Goal: Task Accomplishment & Management: Use online tool/utility

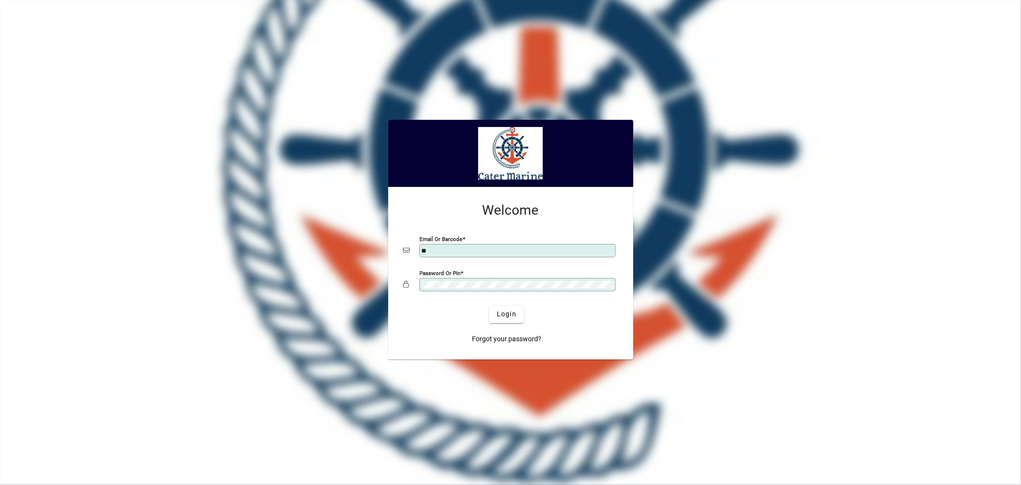
type input "**********"
click at [511, 319] on span "Login" at bounding box center [507, 314] width 20 height 10
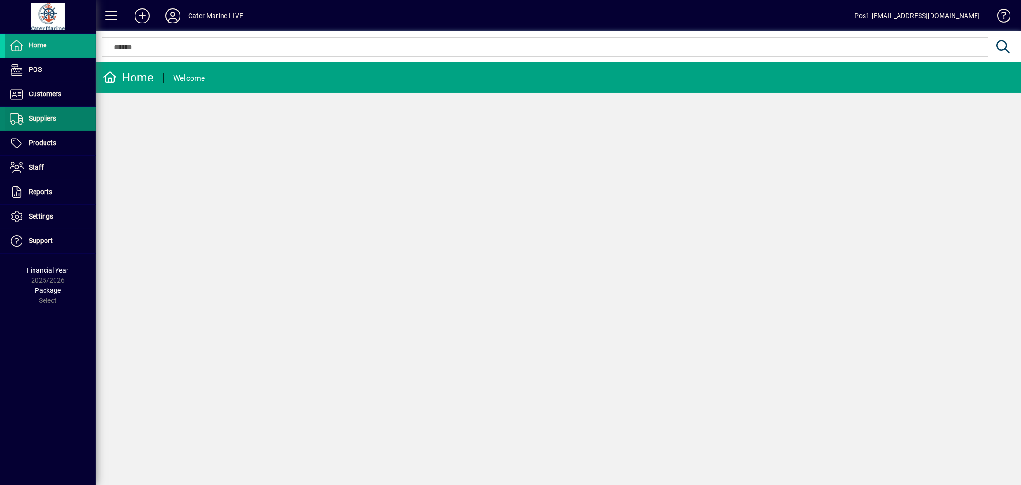
click at [41, 122] on span "Suppliers" at bounding box center [42, 118] width 27 height 8
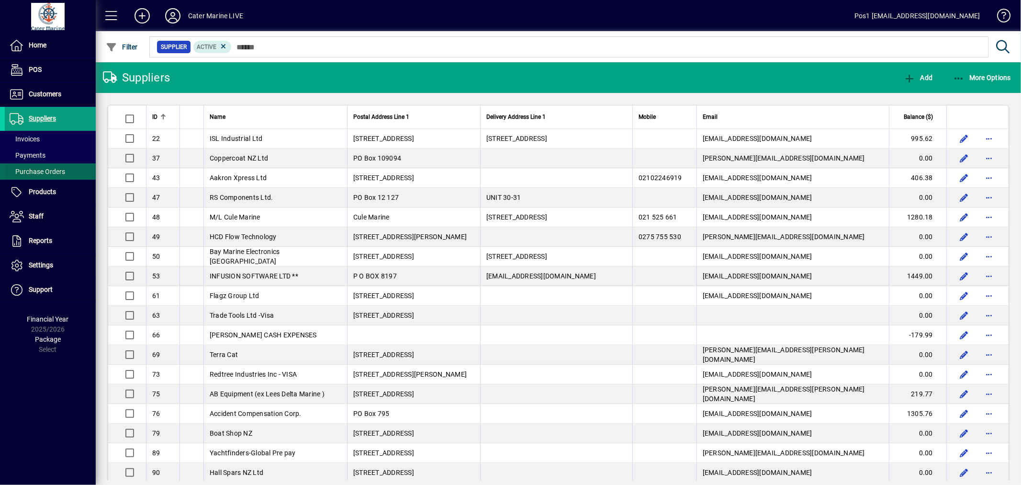
click at [47, 169] on span "Purchase Orders" at bounding box center [38, 172] width 56 height 8
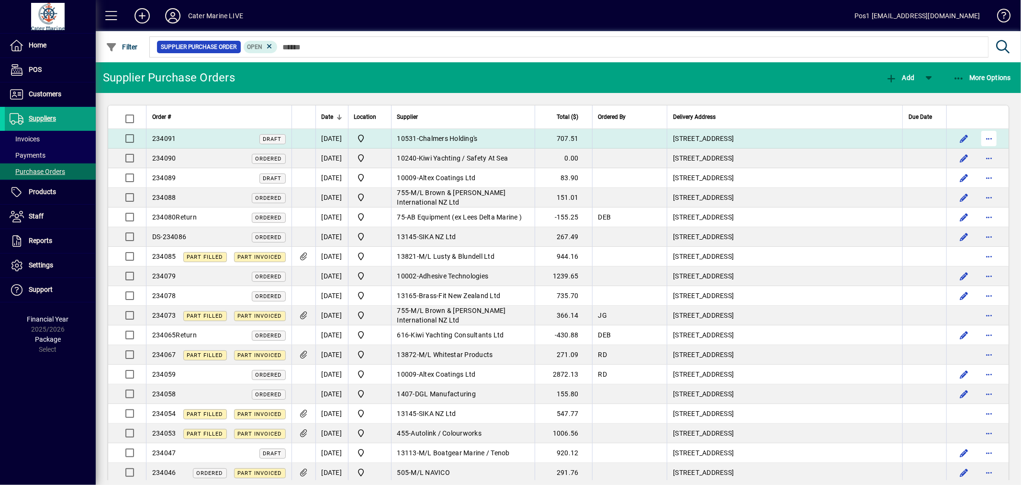
click at [984, 139] on span "button" at bounding box center [989, 138] width 23 height 23
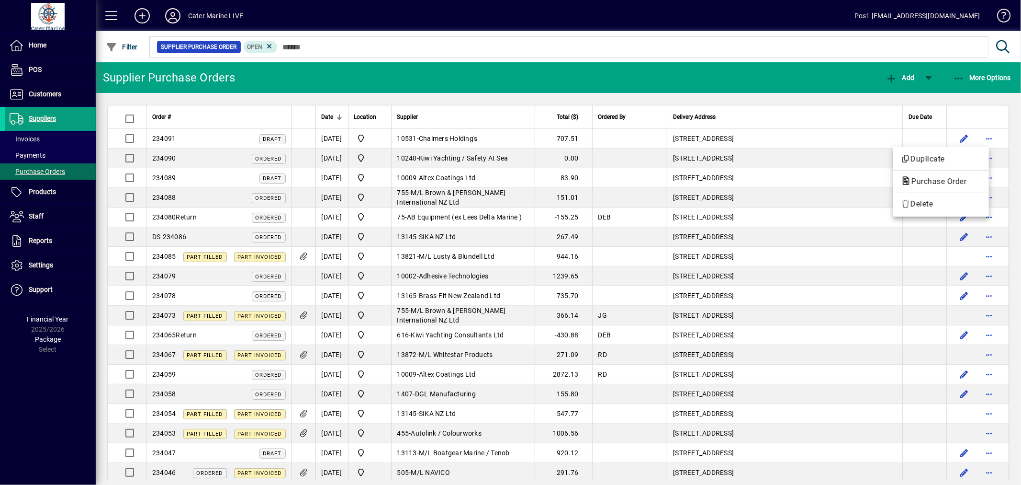
click at [629, 139] on div at bounding box center [510, 242] width 1021 height 485
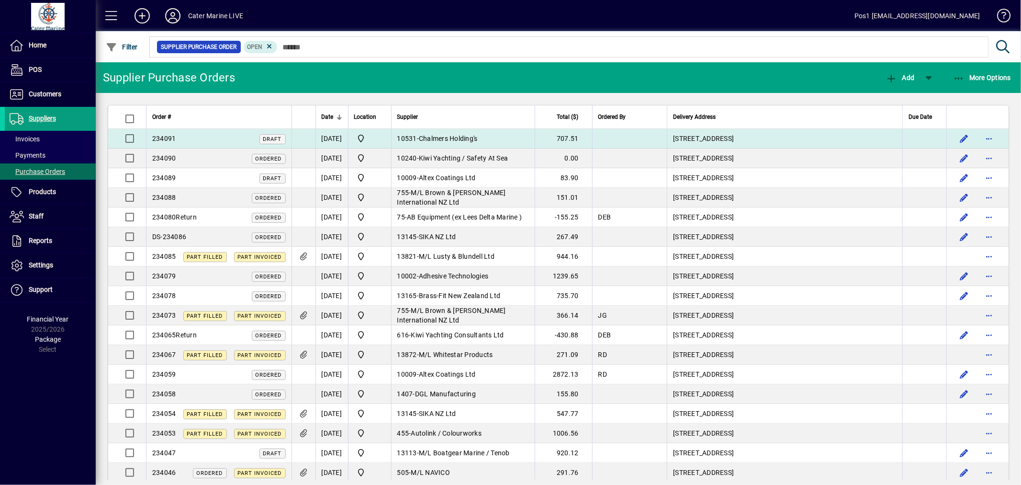
click at [629, 139] on td at bounding box center [629, 139] width 75 height 20
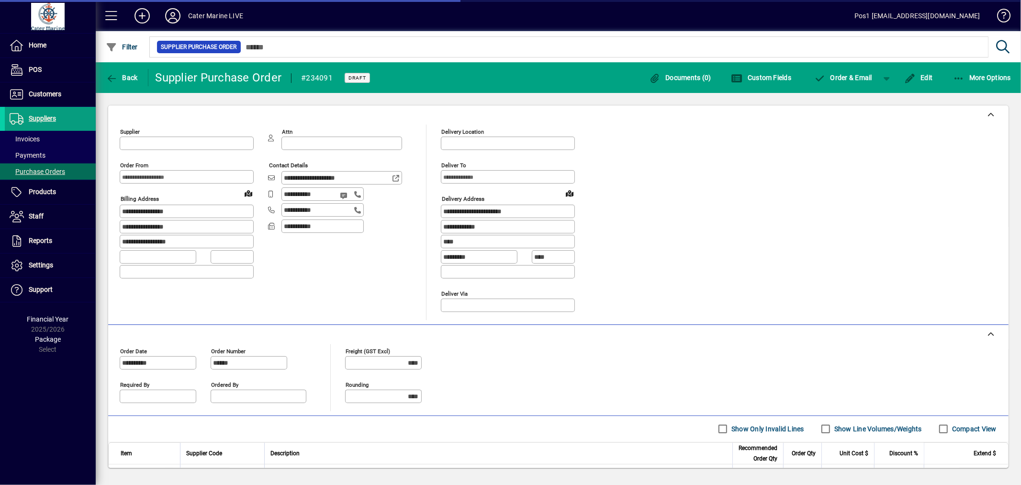
type input "**********"
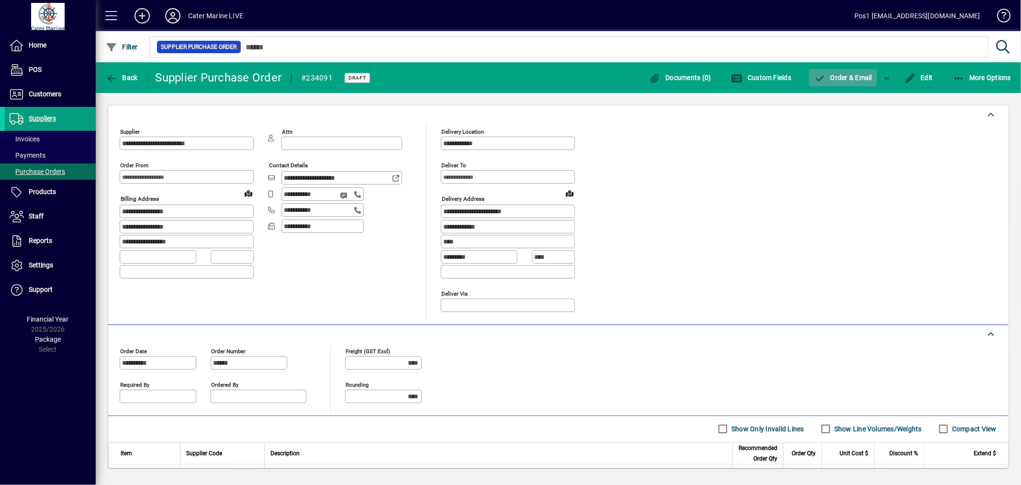
click at [848, 79] on span "Order & Email" at bounding box center [843, 78] width 58 height 8
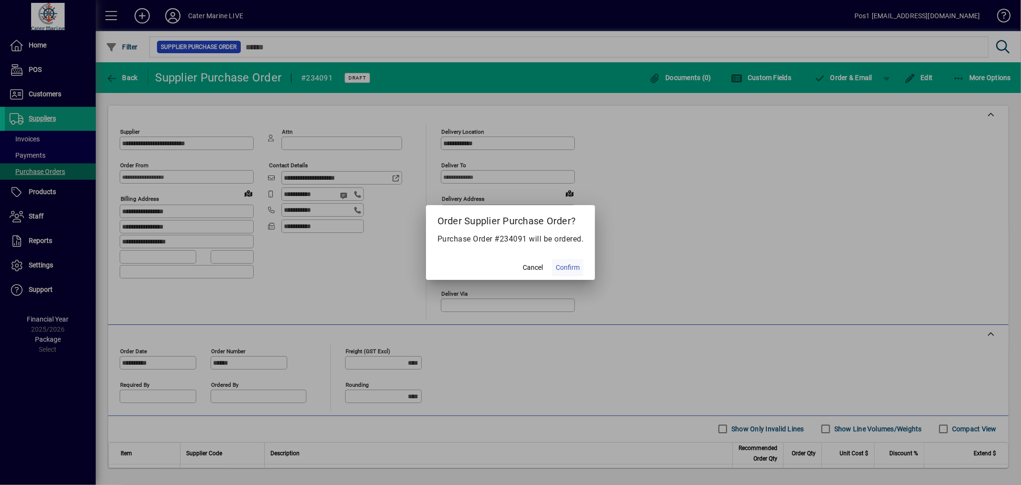
click at [568, 262] on span "Confirm" at bounding box center [568, 267] width 24 height 10
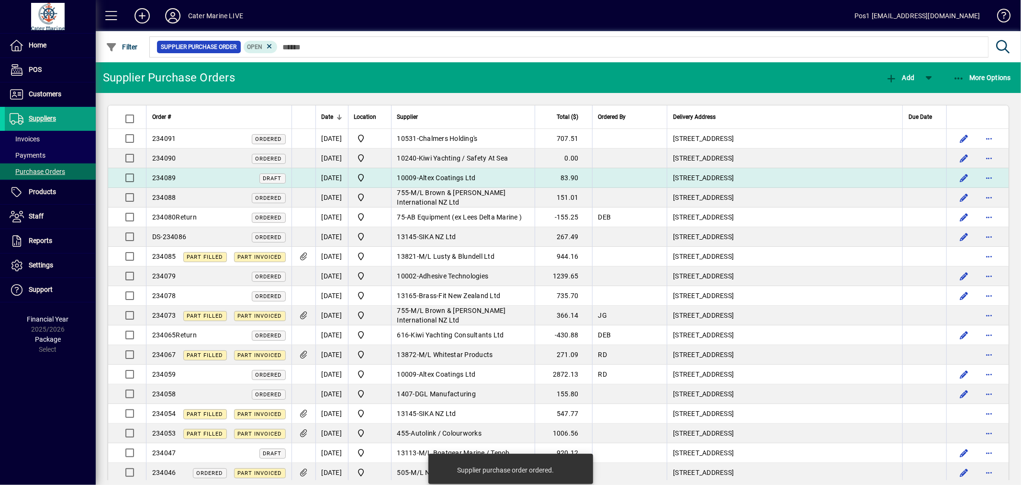
click at [702, 178] on td "[STREET_ADDRESS]" at bounding box center [785, 178] width 236 height 20
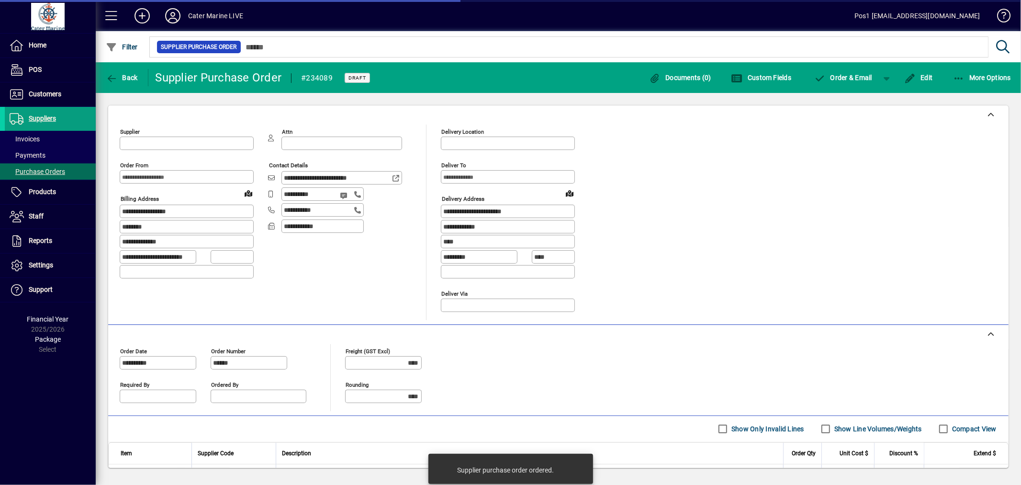
type input "**********"
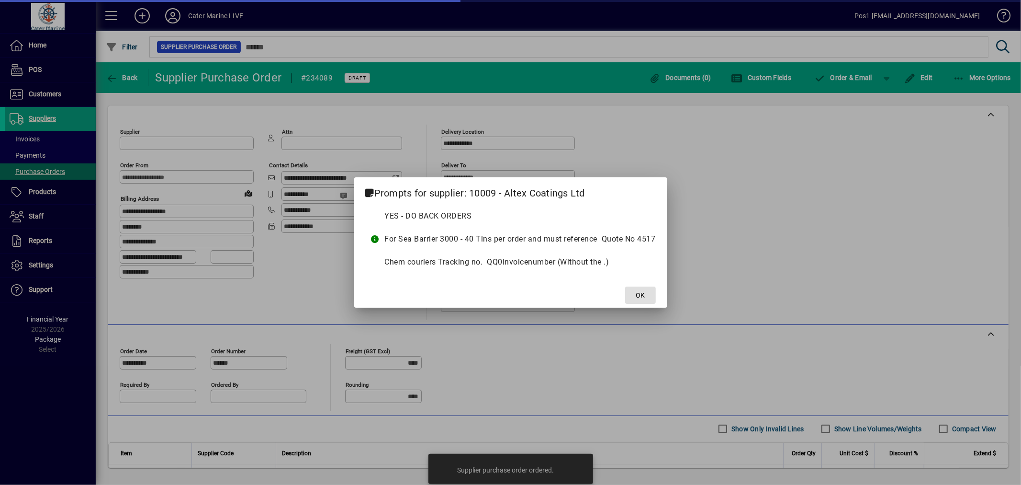
type input "**********"
click at [648, 298] on span at bounding box center [640, 294] width 31 height 23
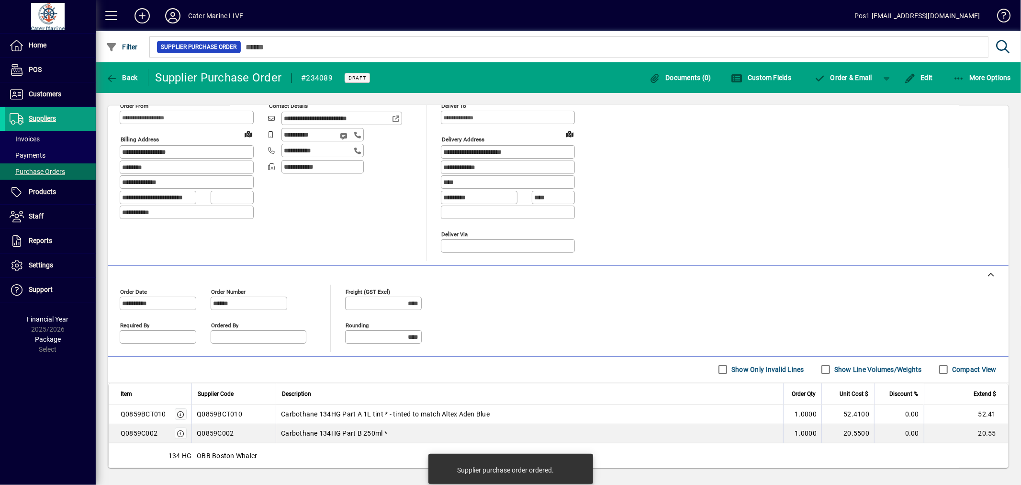
scroll to position [117, 0]
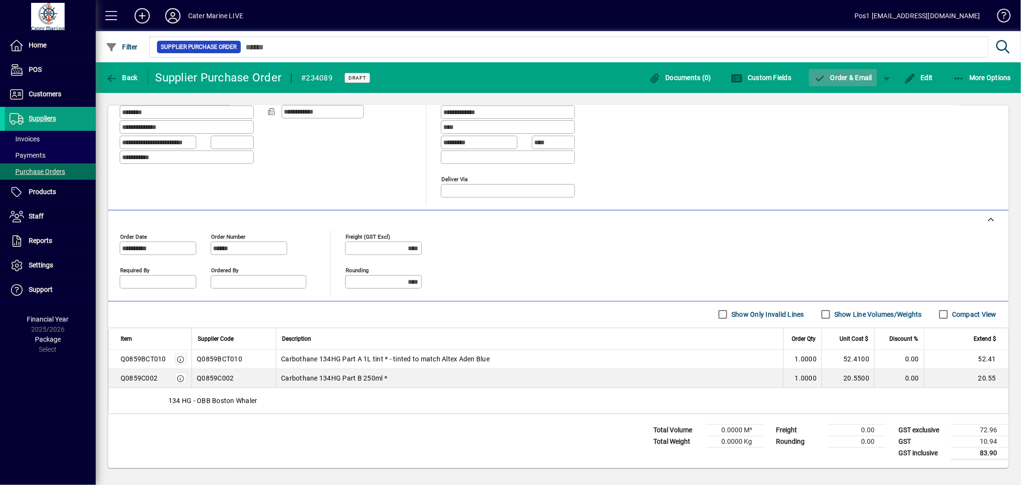
click at [853, 79] on span "Order & Email" at bounding box center [843, 78] width 58 height 8
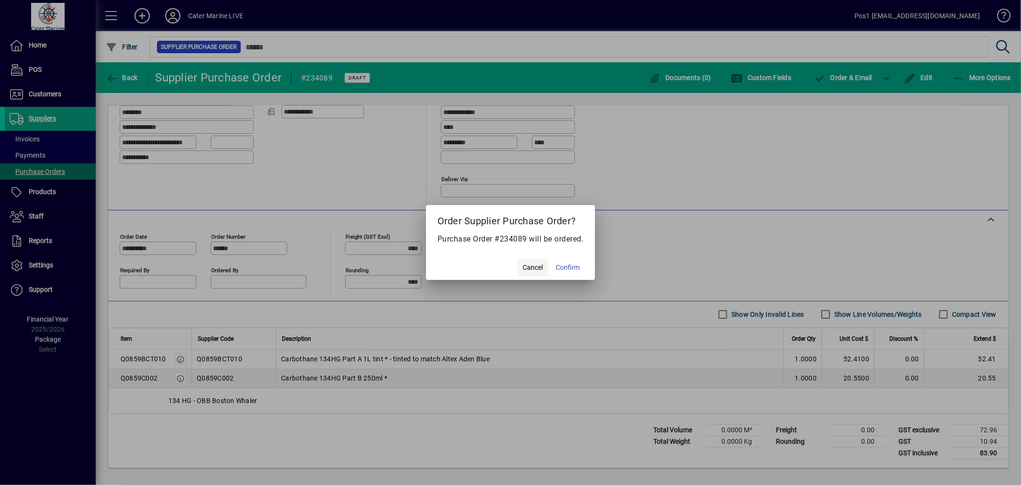
click at [540, 267] on span "Cancel" at bounding box center [533, 267] width 20 height 10
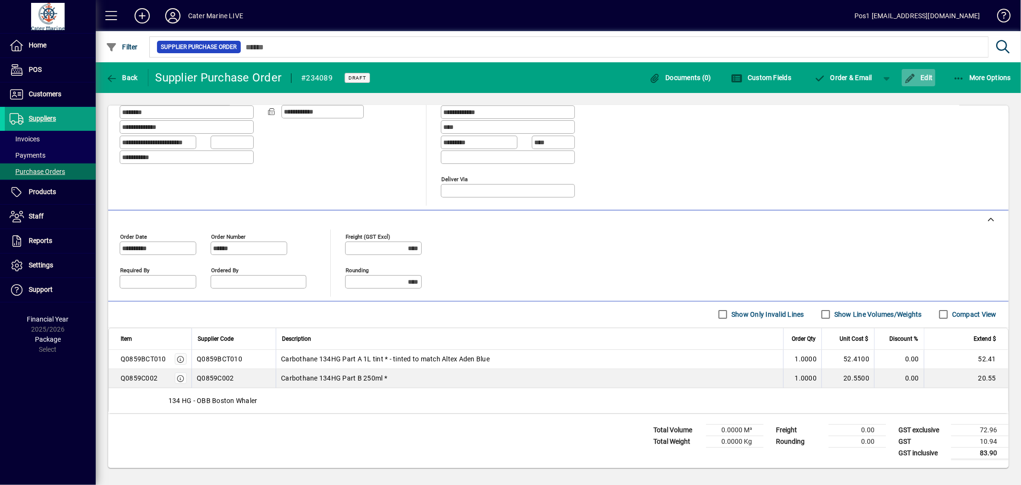
click at [925, 74] on span "Edit" at bounding box center [918, 78] width 29 height 8
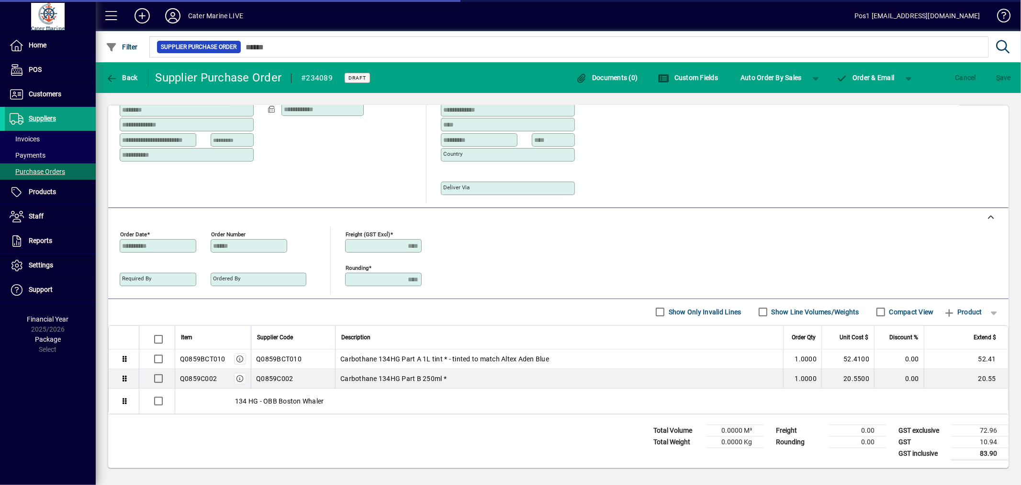
scroll to position [89, 0]
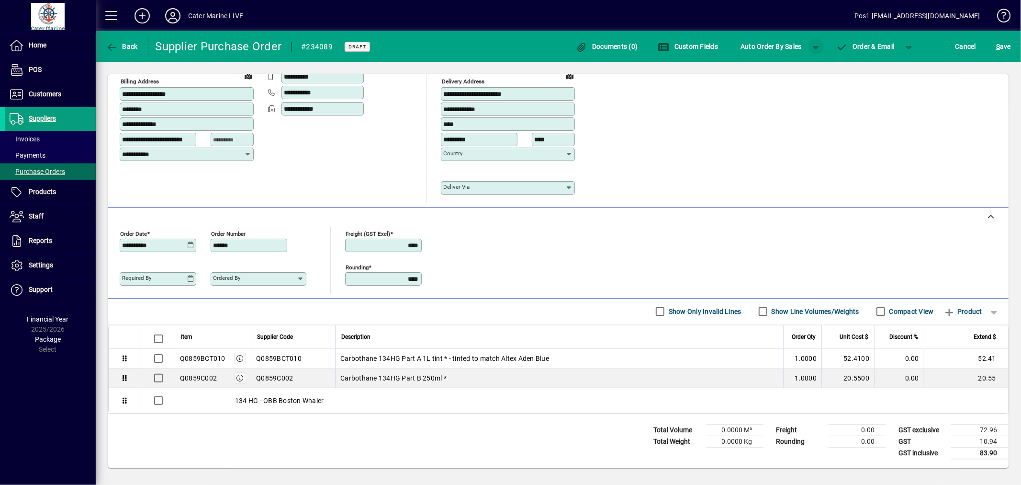
click at [813, 47] on span "button" at bounding box center [816, 46] width 23 height 23
click at [771, 68] on span "Auto Order By Min/Max" at bounding box center [776, 66] width 75 height 11
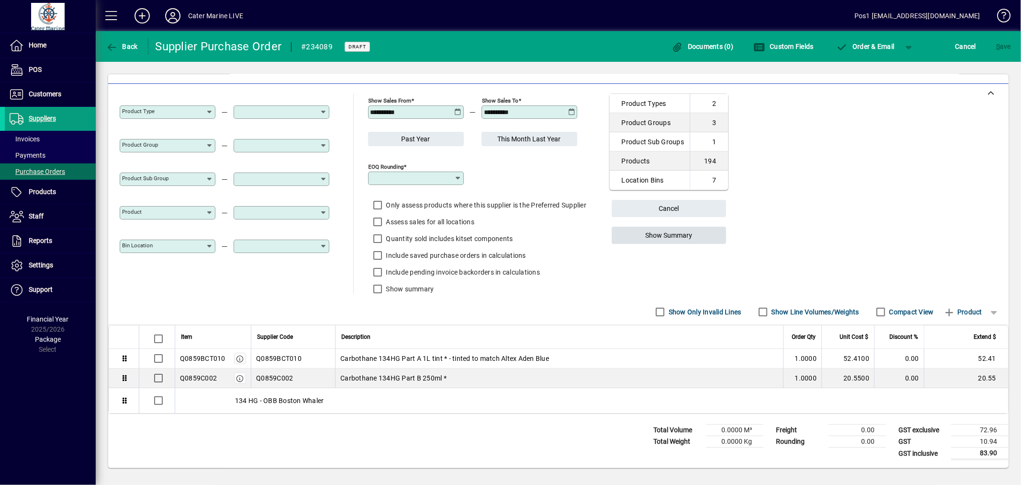
type input "********"
click at [654, 234] on span "Show Summary" at bounding box center [668, 235] width 47 height 16
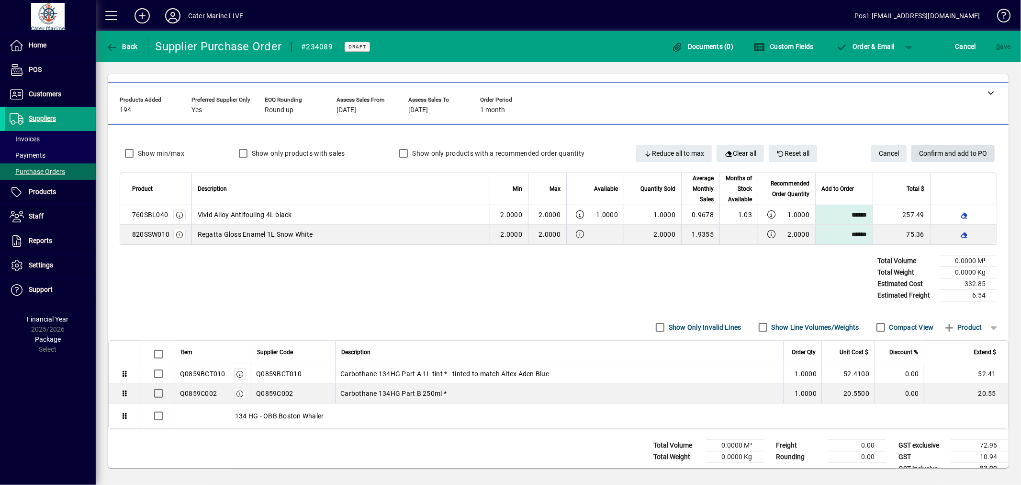
click at [959, 149] on span "Confirm and add to PO" at bounding box center [953, 154] width 68 height 16
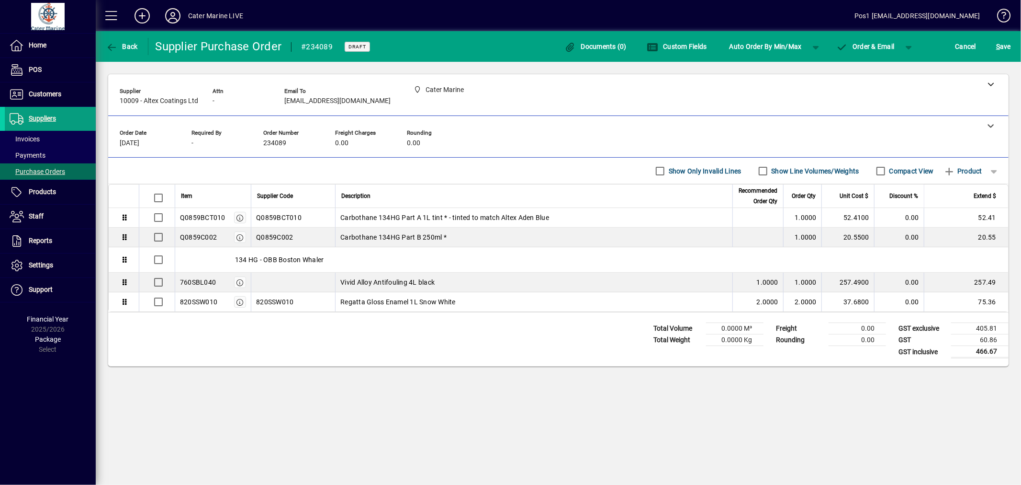
scroll to position [0, 0]
click at [867, 49] on span "Order & Email" at bounding box center [865, 47] width 58 height 8
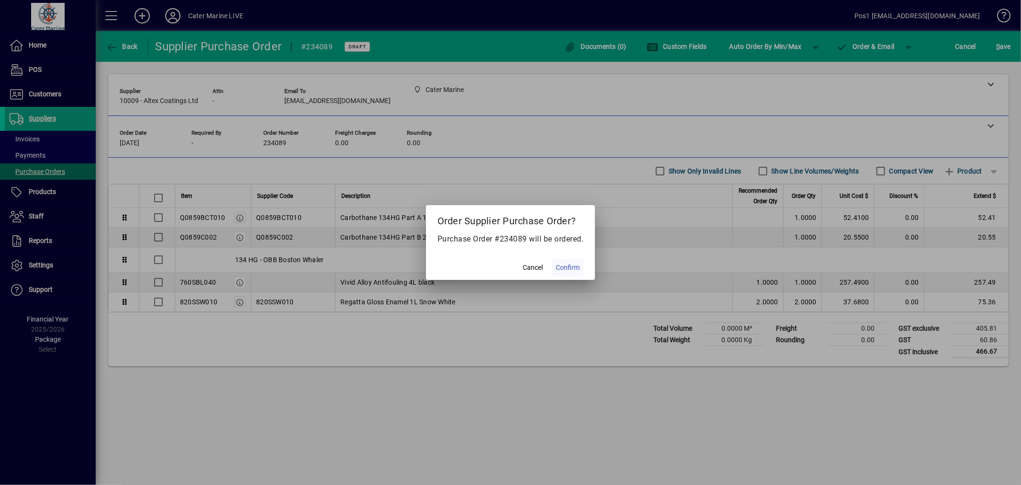
click at [560, 271] on span "Confirm" at bounding box center [568, 267] width 24 height 10
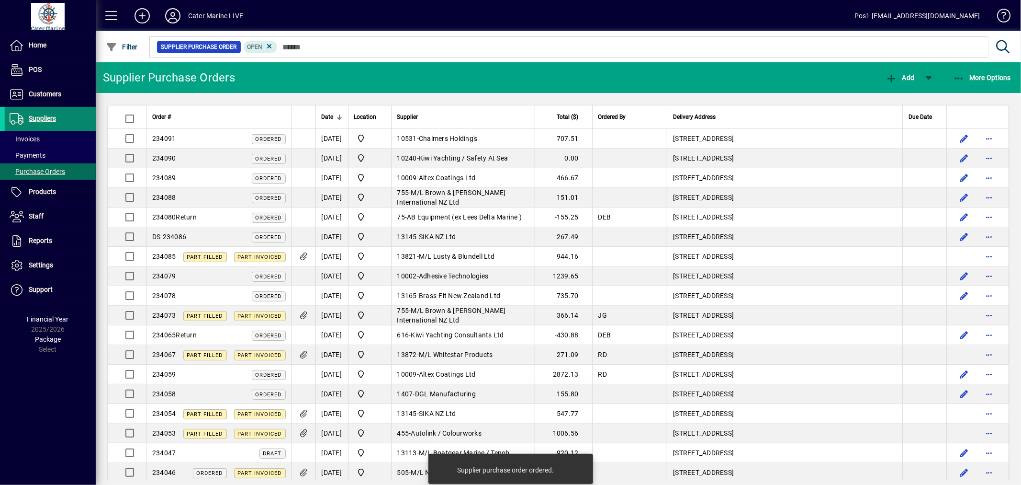
click at [50, 119] on span "Suppliers" at bounding box center [42, 118] width 27 height 8
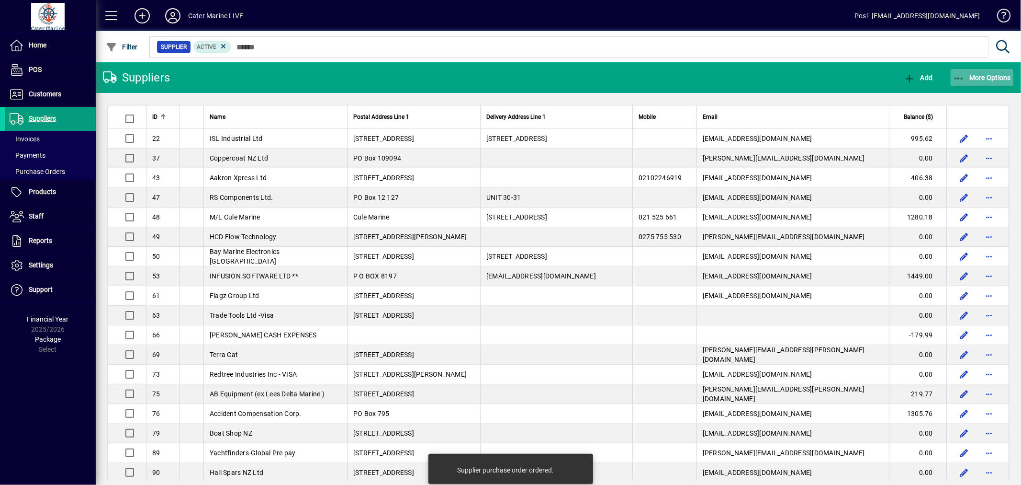
click at [953, 74] on icon "button" at bounding box center [959, 79] width 12 height 10
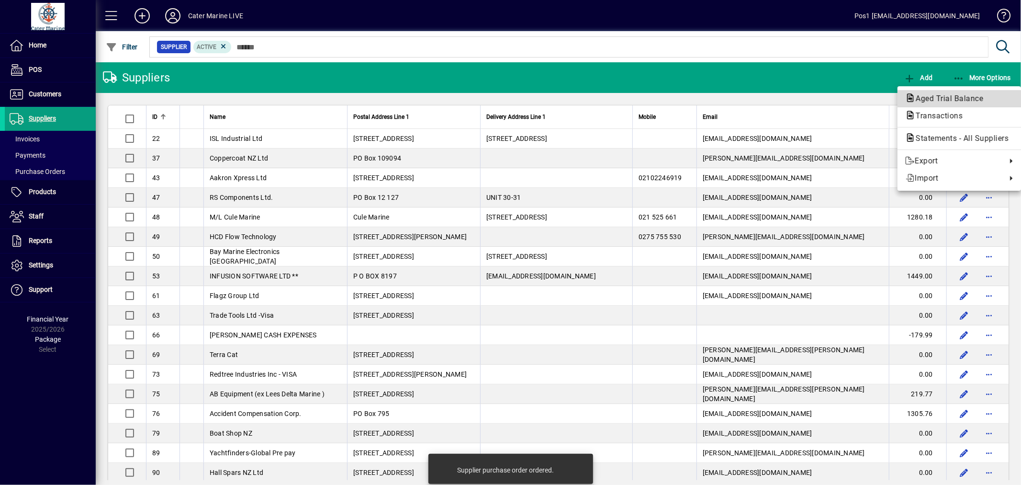
click at [938, 97] on span "Aged Trial Balance" at bounding box center [946, 98] width 83 height 9
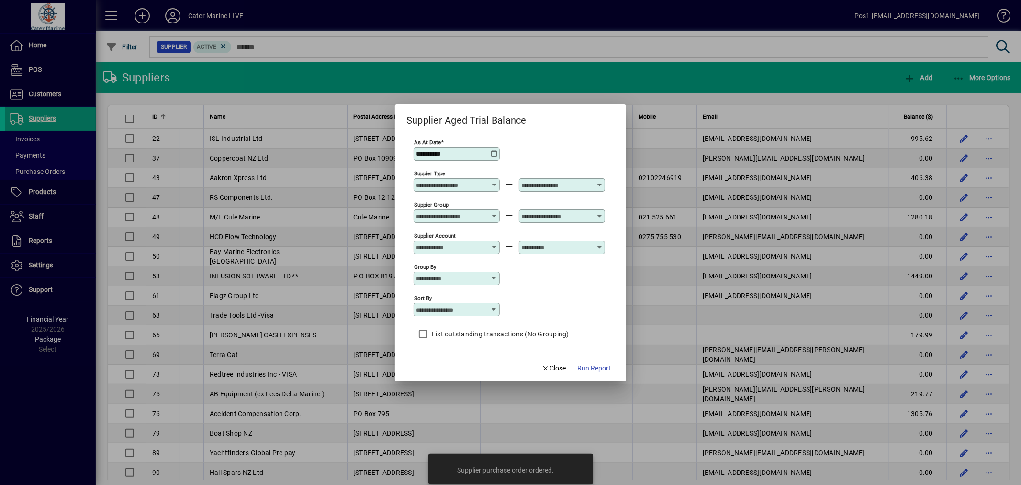
click at [596, 367] on span "Run Report" at bounding box center [594, 368] width 34 height 10
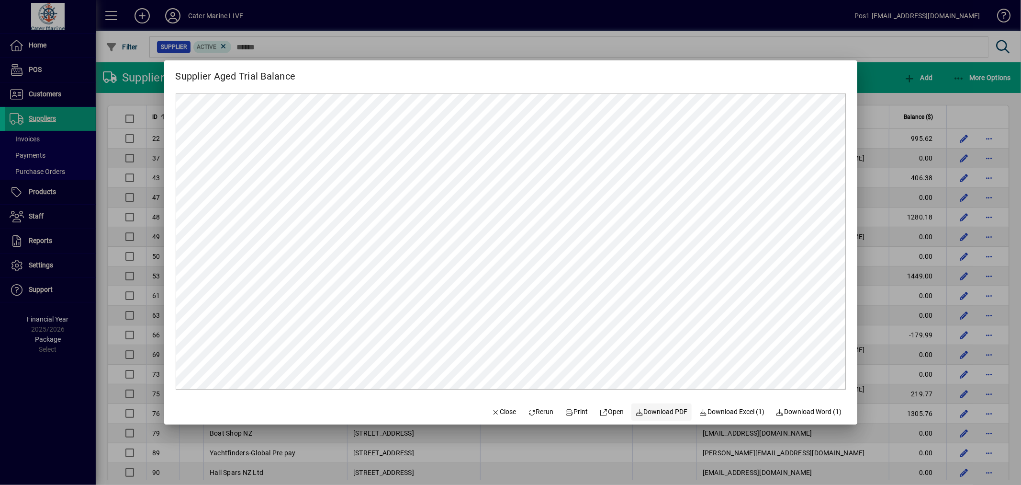
click at [657, 410] on span "Download PDF" at bounding box center [661, 411] width 53 height 10
click at [879, 87] on div at bounding box center [510, 242] width 1021 height 485
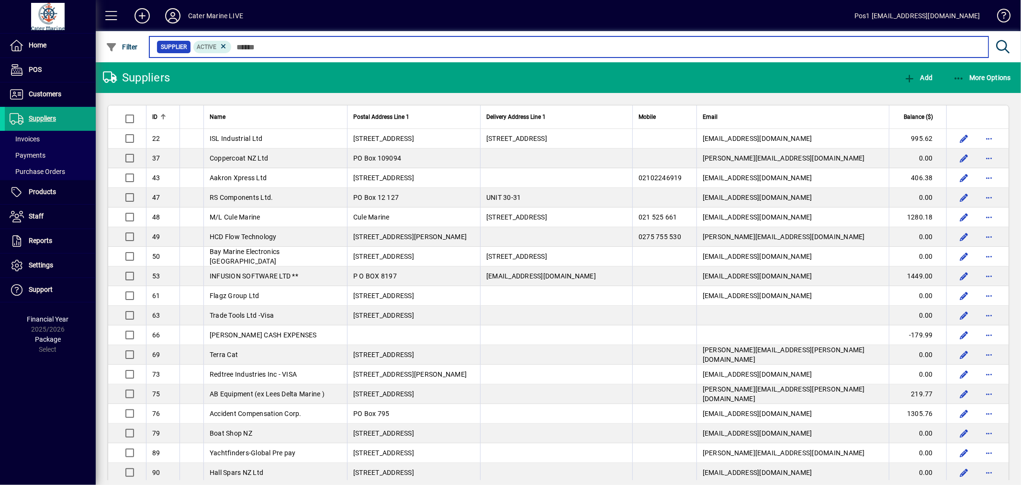
click at [269, 45] on input "text" at bounding box center [606, 46] width 749 height 13
